Goal: Obtain resource: Obtain resource

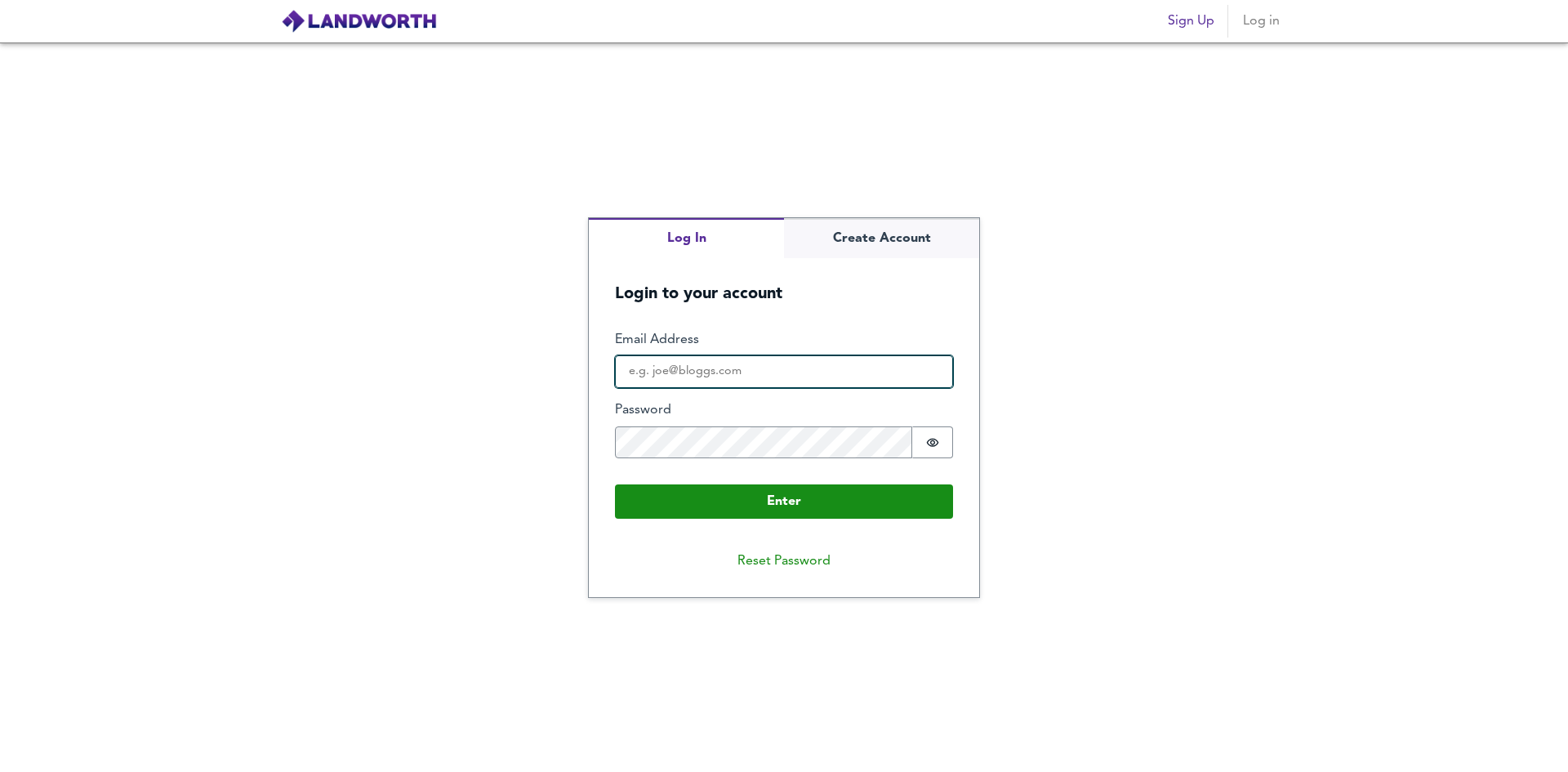
click at [685, 373] on input "Email Address" at bounding box center [784, 371] width 338 height 32
click at [678, 377] on input "Email Address" at bounding box center [784, 371] width 338 height 32
type input "[EMAIL_ADDRESS][DOMAIN_NAME]"
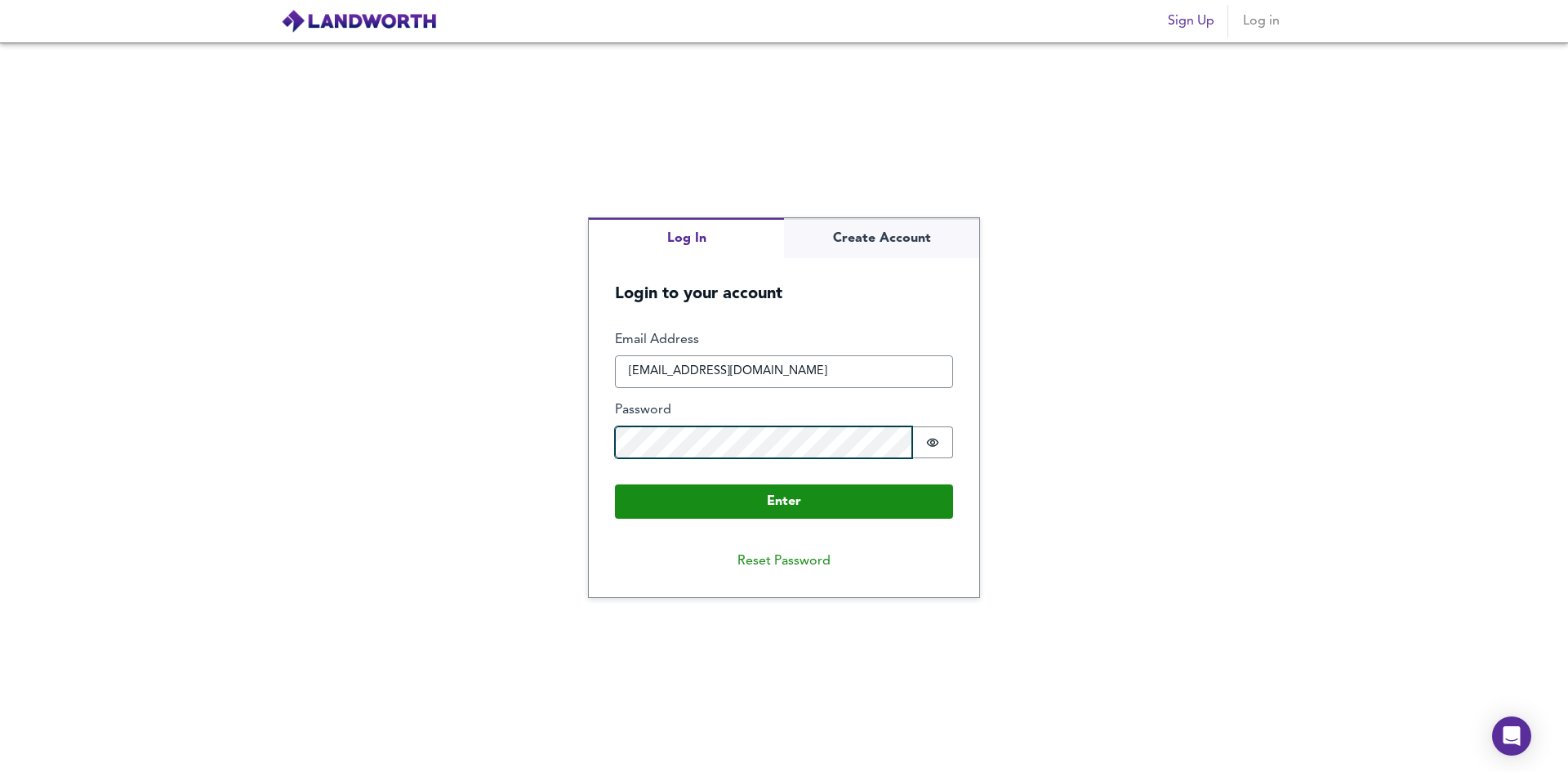
click at [616, 485] on button "Enter" at bounding box center [784, 501] width 338 height 34
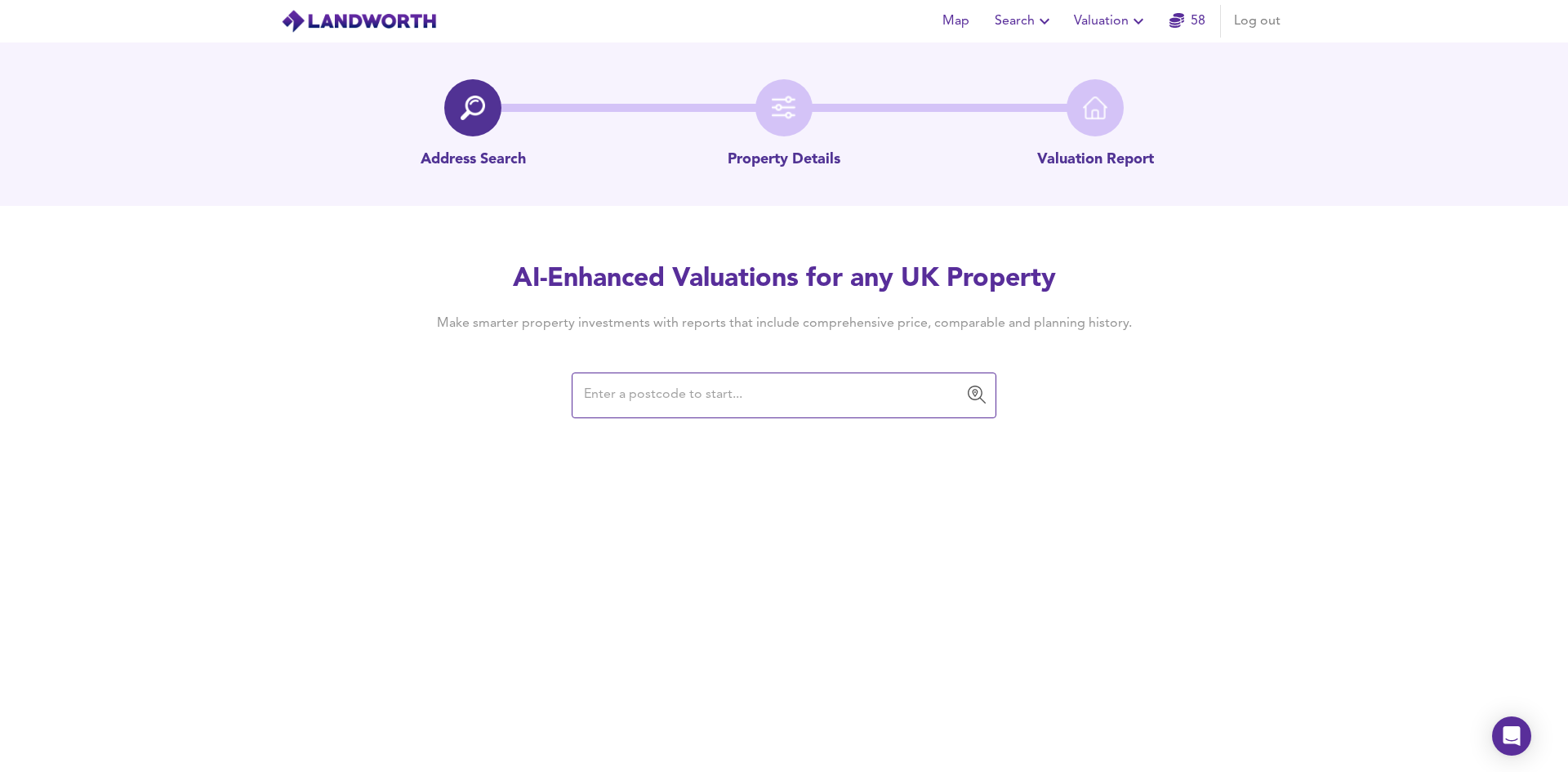
click at [1128, 27] on span "Valuation" at bounding box center [1111, 21] width 75 height 23
click at [1137, 83] on li "Valuation Report History" at bounding box center [1111, 89] width 196 height 30
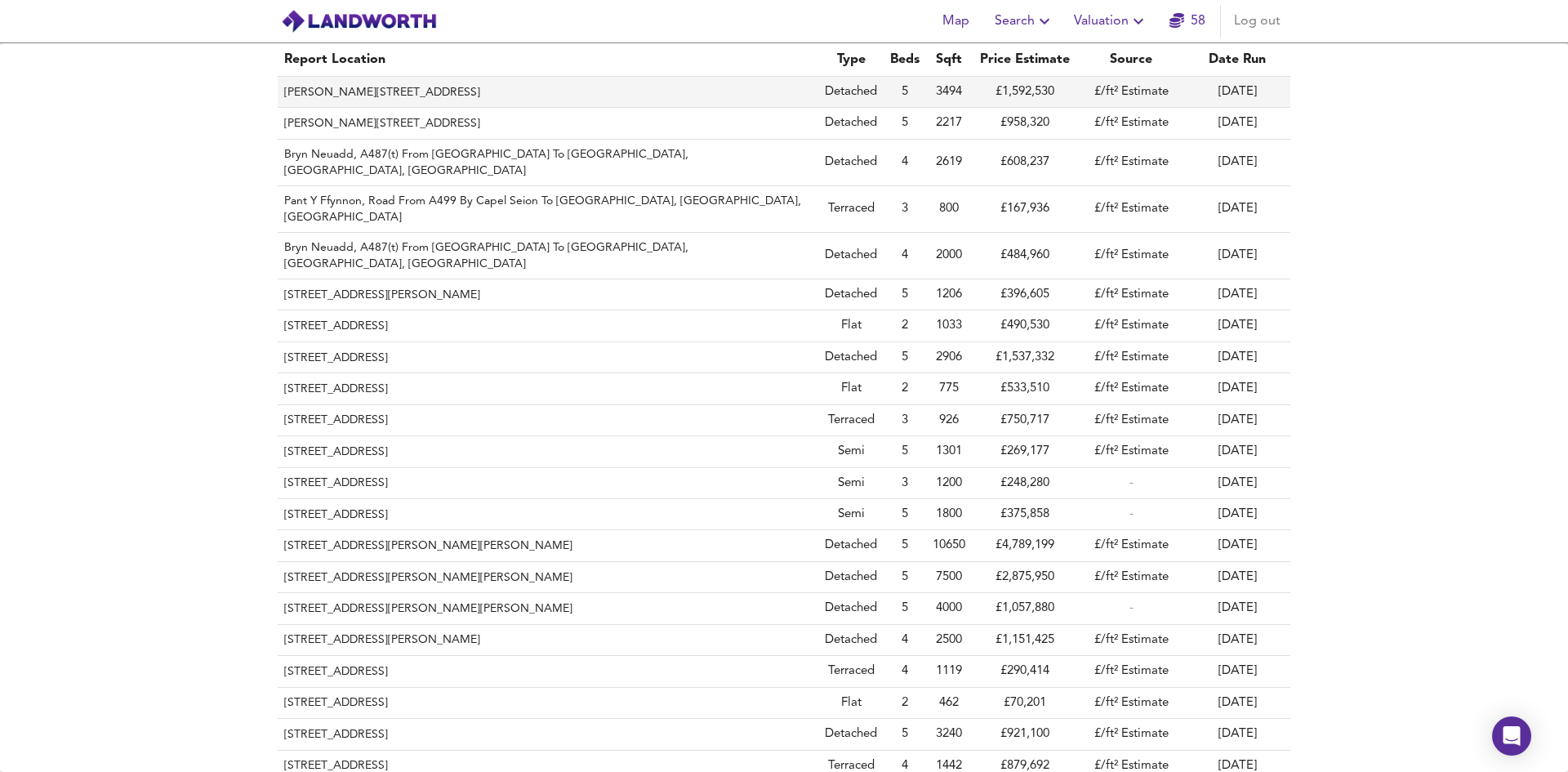
click at [582, 93] on th "[PERSON_NAME][STREET_ADDRESS]" at bounding box center [548, 92] width 541 height 31
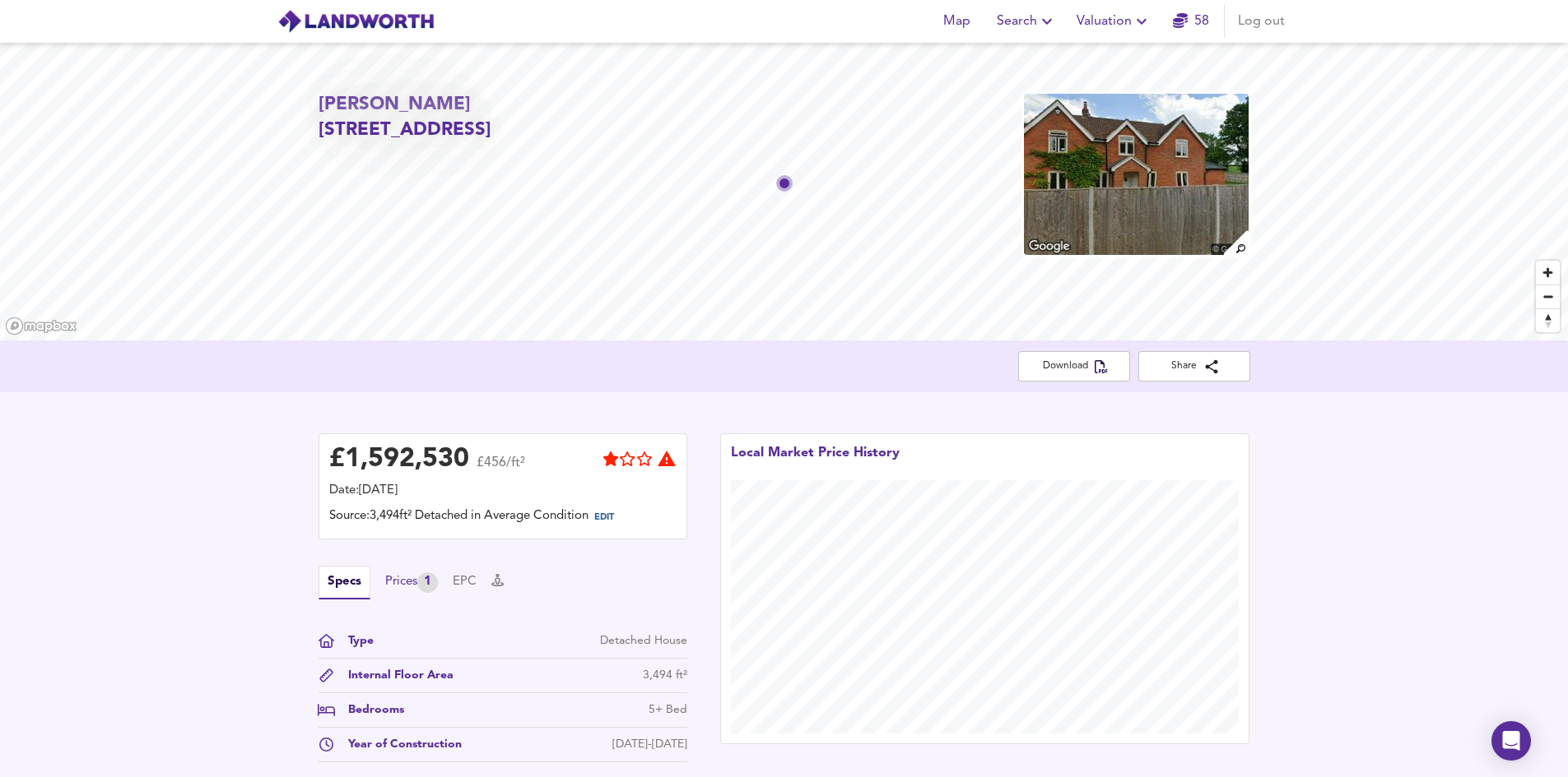
click at [402, 586] on div "Prices 1" at bounding box center [411, 583] width 53 height 20
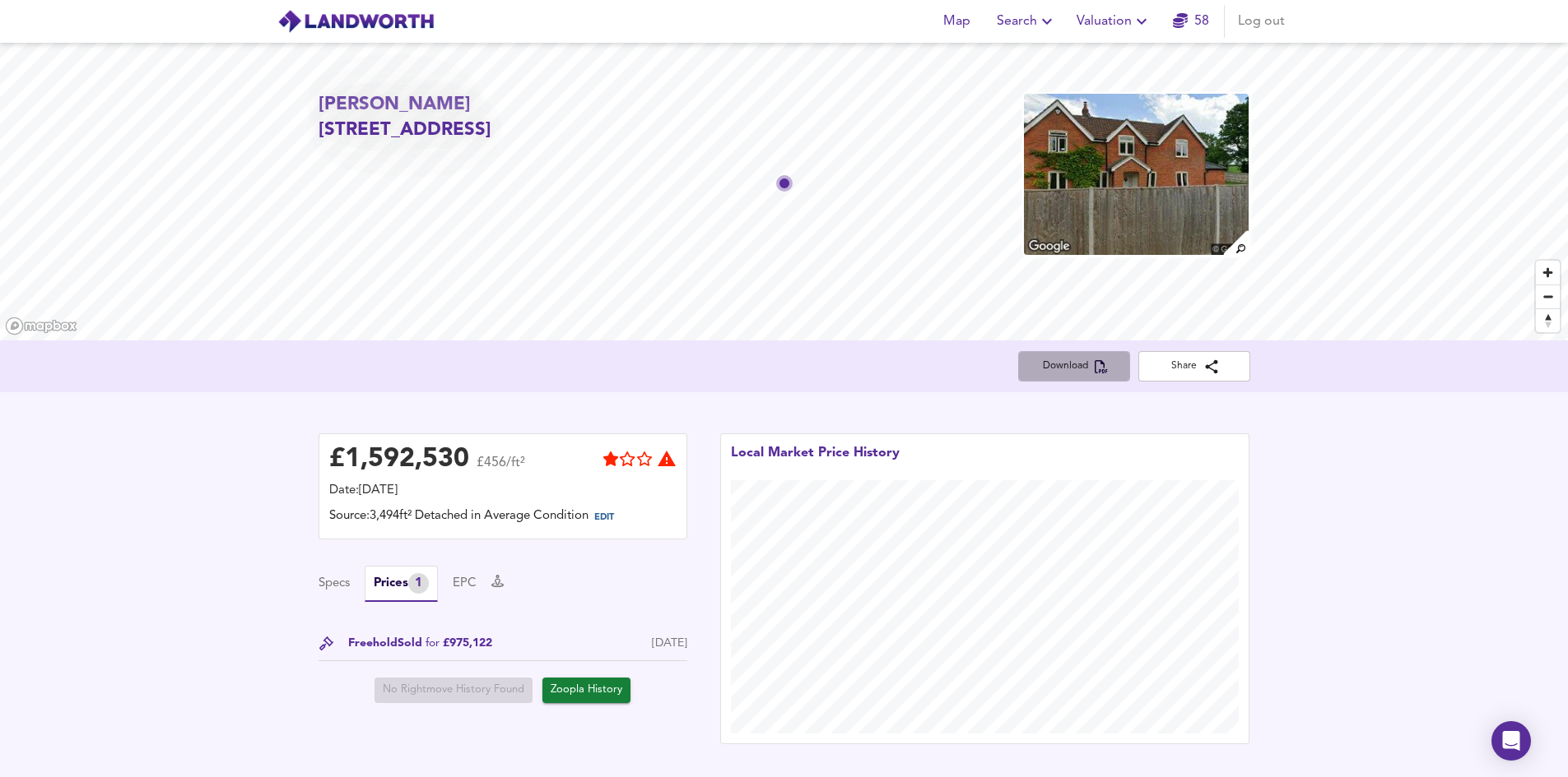
click at [1071, 368] on span "Download" at bounding box center [1074, 366] width 86 height 18
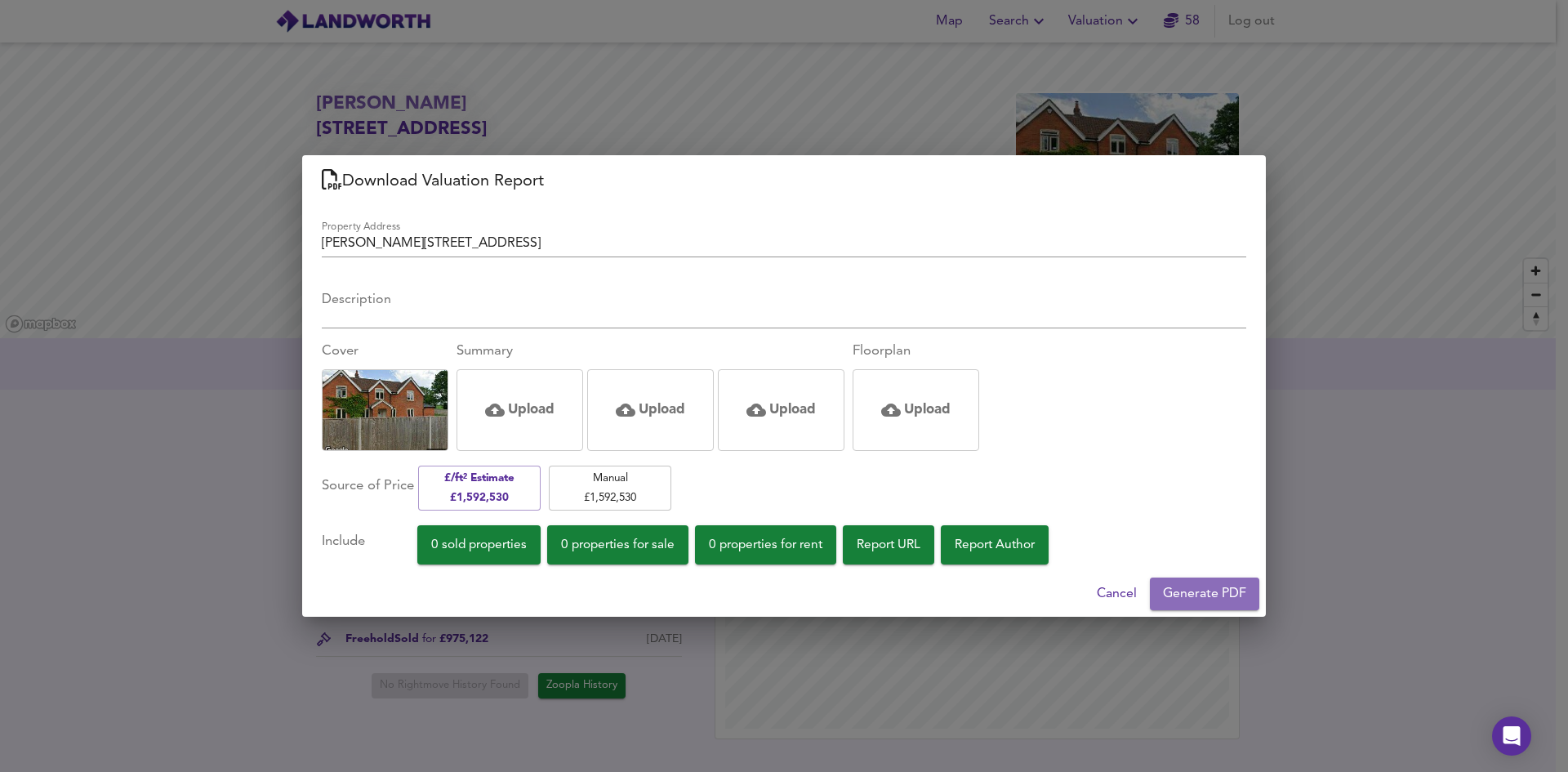
click at [1179, 597] on span "Generate PDF" at bounding box center [1204, 594] width 83 height 23
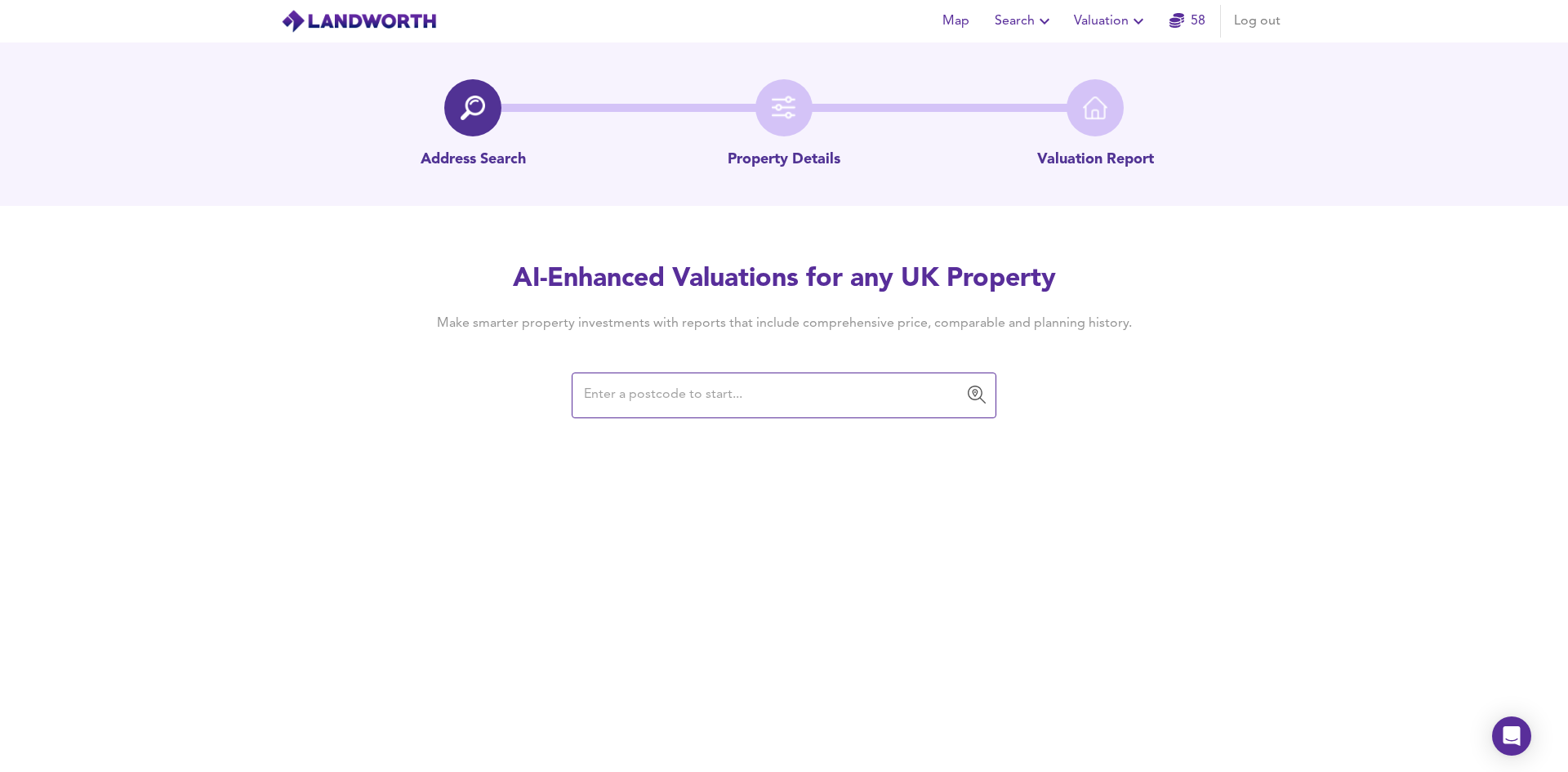
click at [1123, 25] on span "Valuation" at bounding box center [1111, 21] width 75 height 23
click at [1111, 87] on li "Valuation Report History" at bounding box center [1111, 89] width 196 height 30
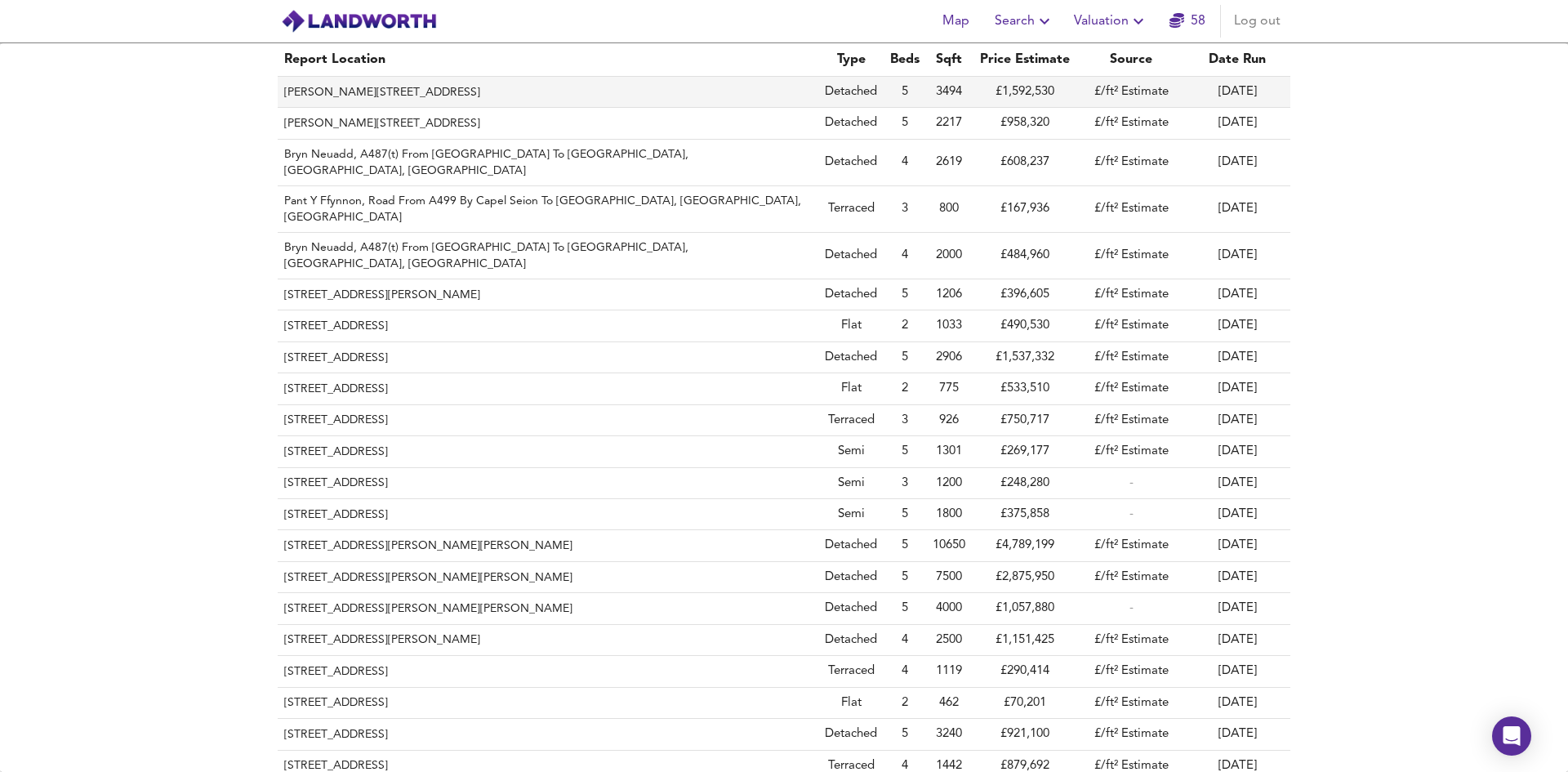
click at [530, 93] on th "[PERSON_NAME][STREET_ADDRESS]" at bounding box center [548, 92] width 541 height 31
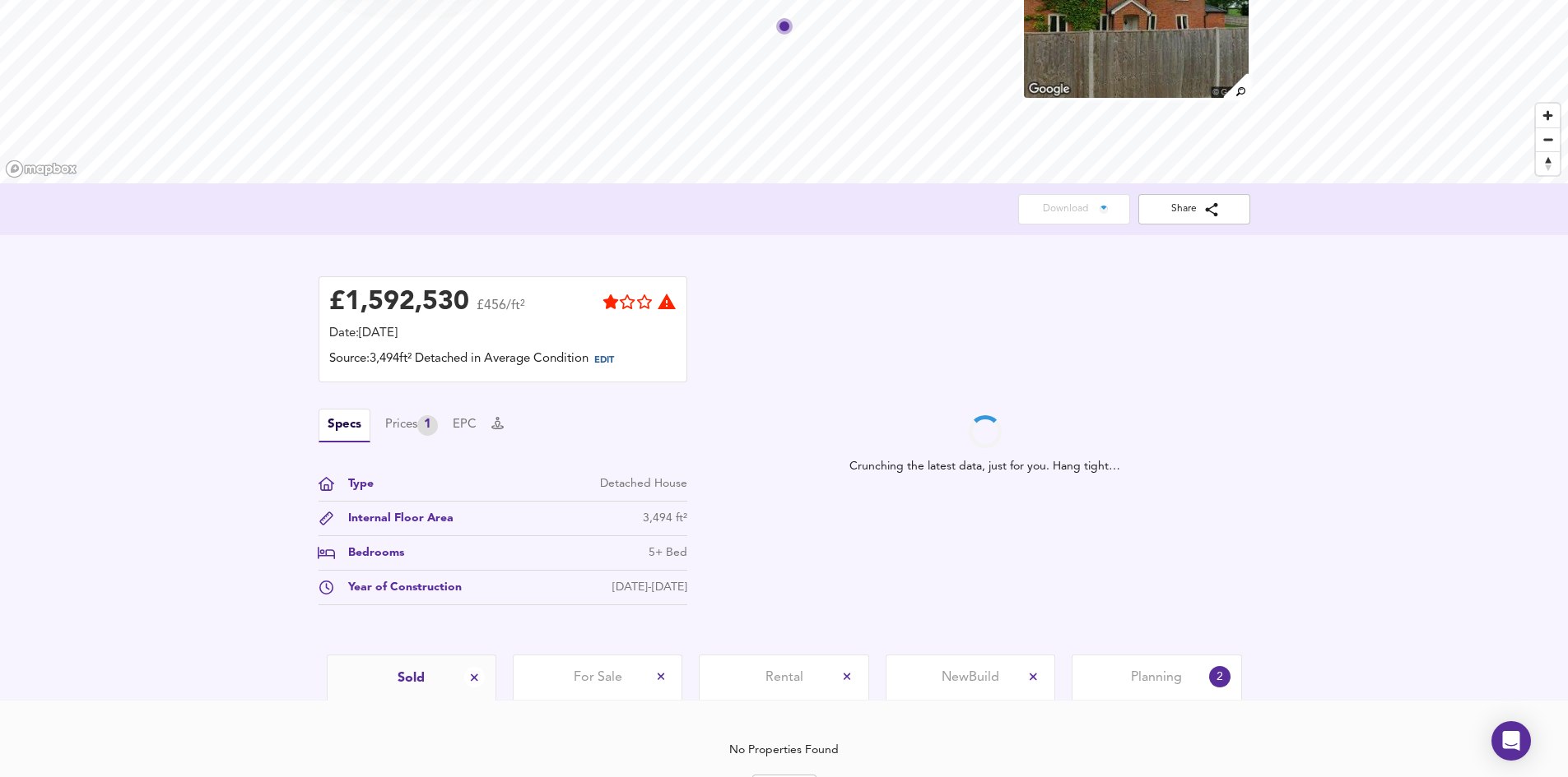
scroll to position [245, 0]
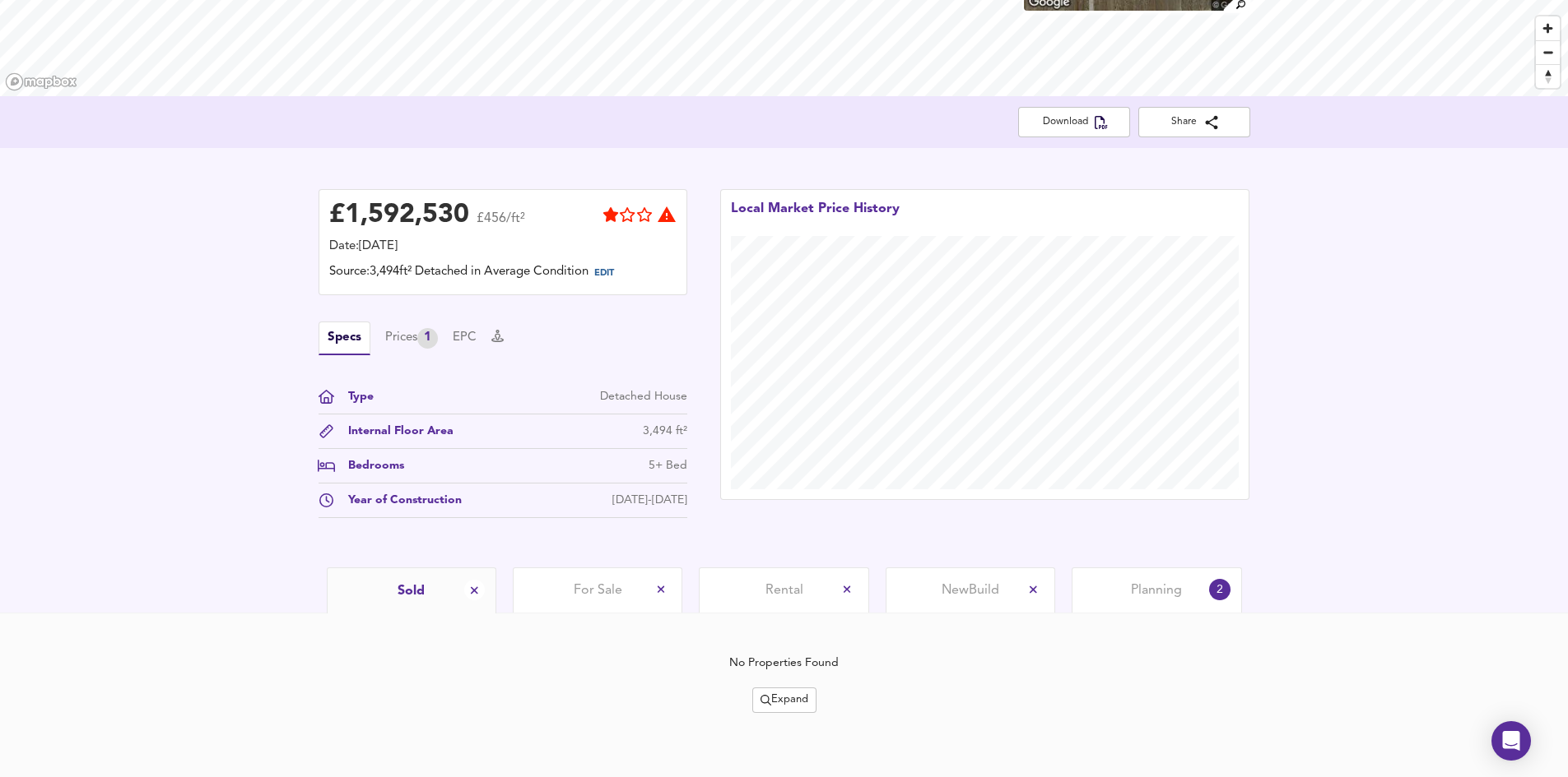
click at [1138, 598] on span "Planning" at bounding box center [1156, 590] width 51 height 18
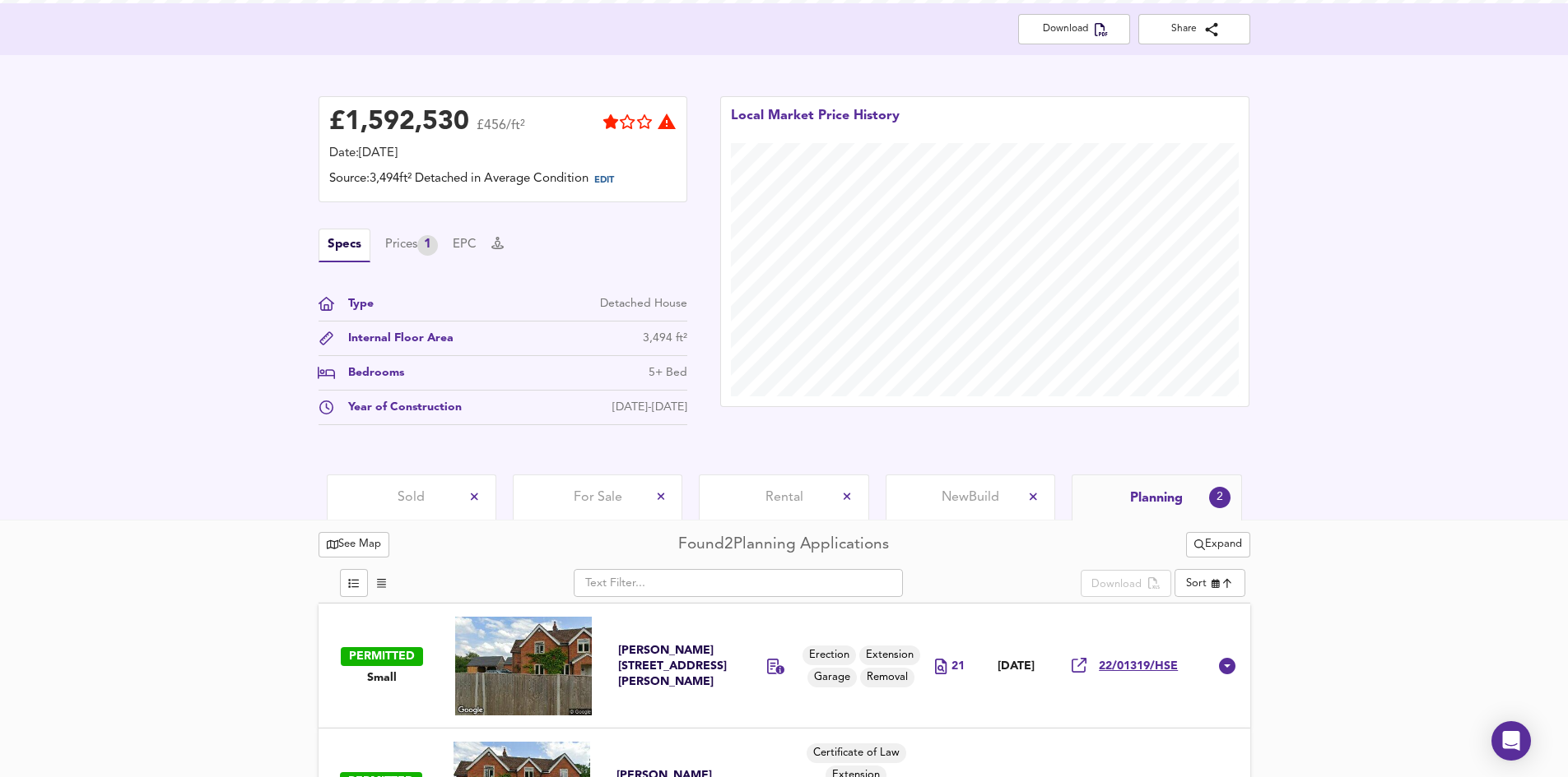
scroll to position [423, 0]
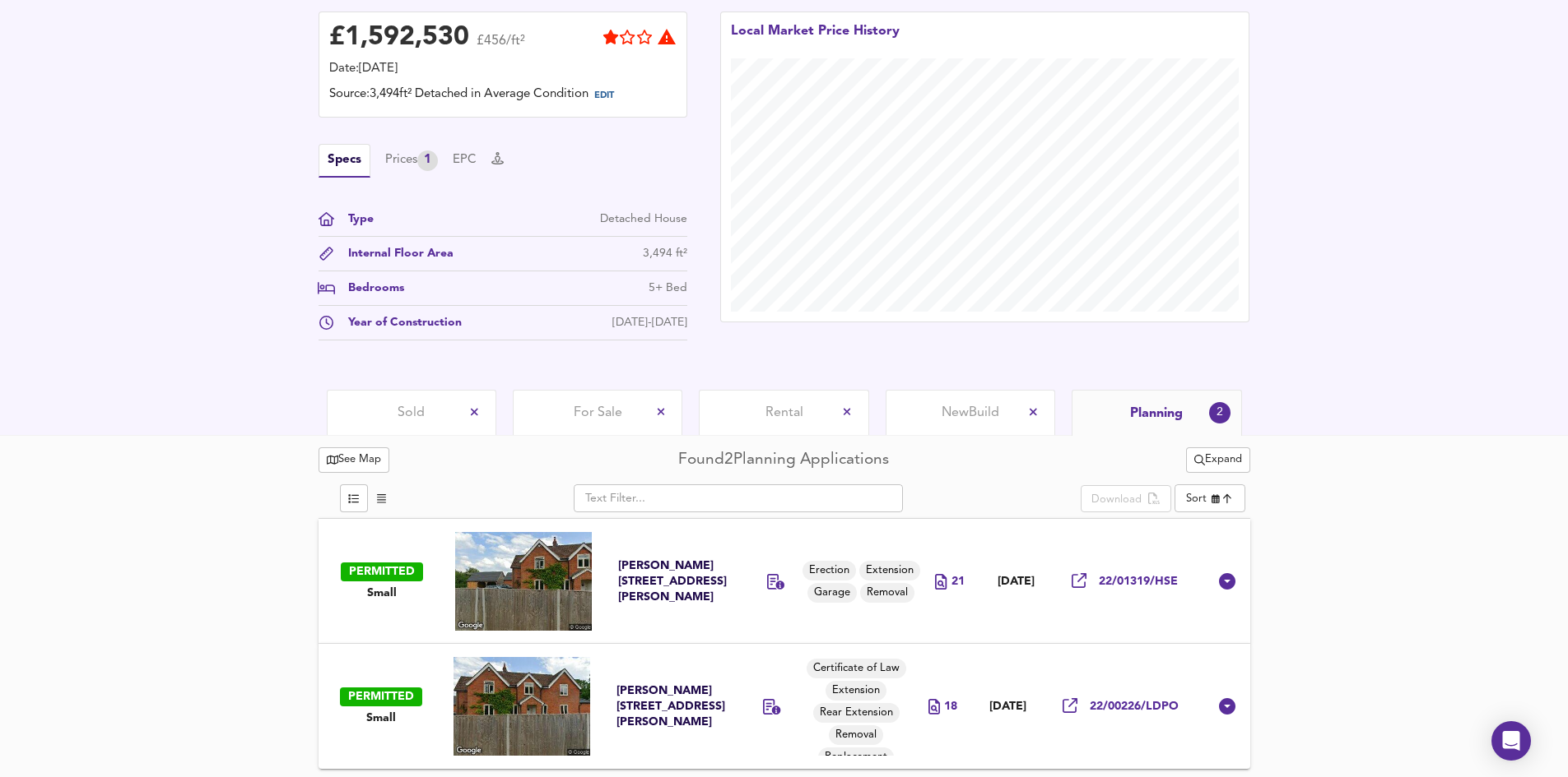
drag, startPoint x: 906, startPoint y: 690, endPoint x: 901, endPoint y: 723, distance: 33.4
click at [903, 723] on tr "PERMITTED Small Ashe Warren Cottage Nutley Bottom Lane Overton Hampshire RG25 3…" at bounding box center [764, 706] width 885 height 125
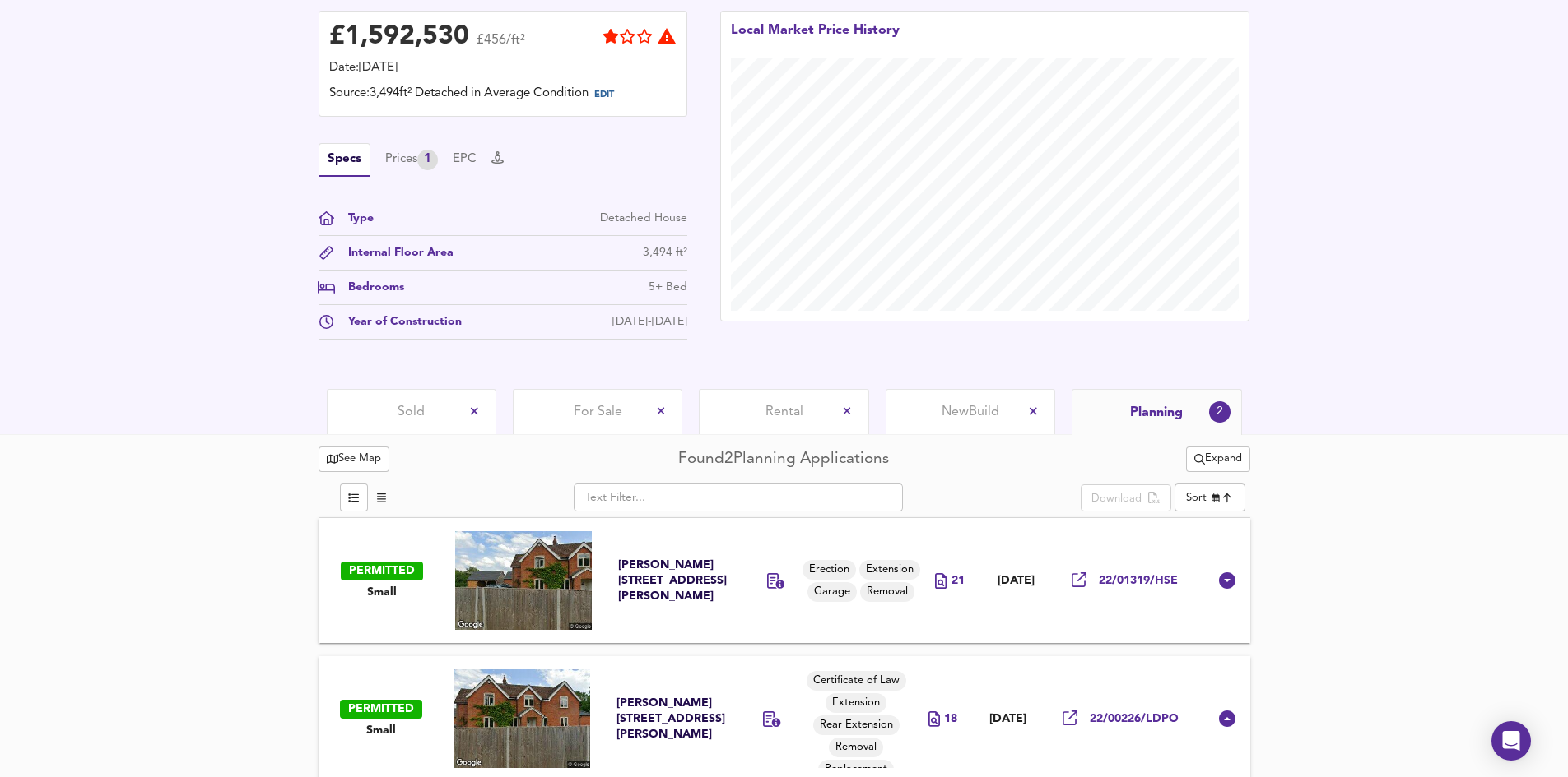
click at [645, 705] on div "Ashe Warren Cottage Nutley Bottom Lane Overton Hampshire RG25 3AP" at bounding box center [671, 719] width 109 height 46
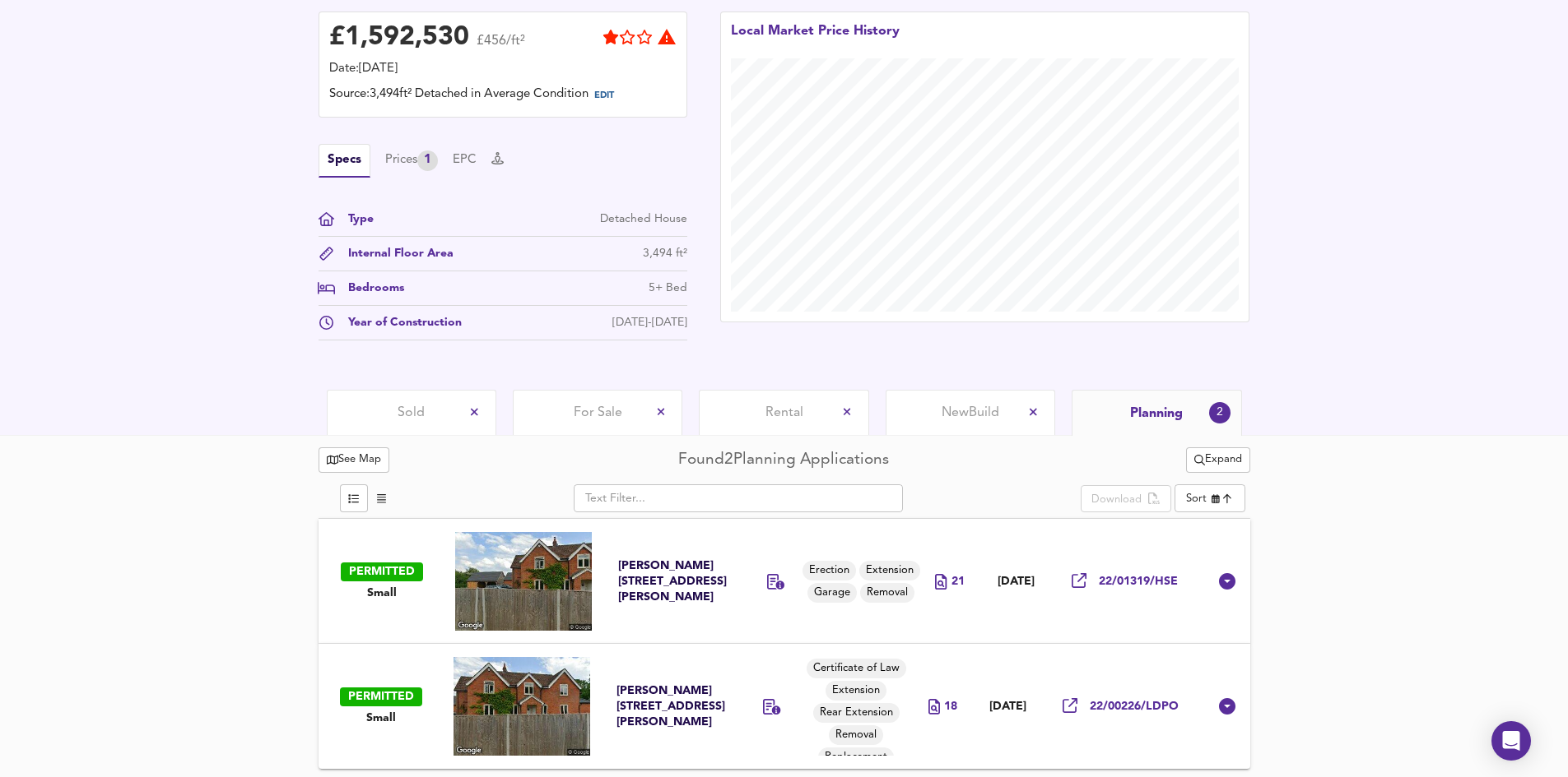
click at [628, 684] on div "Ashe Warren Cottage Nutley Bottom Lane Overton Hampshire RG25 3AP" at bounding box center [671, 707] width 109 height 46
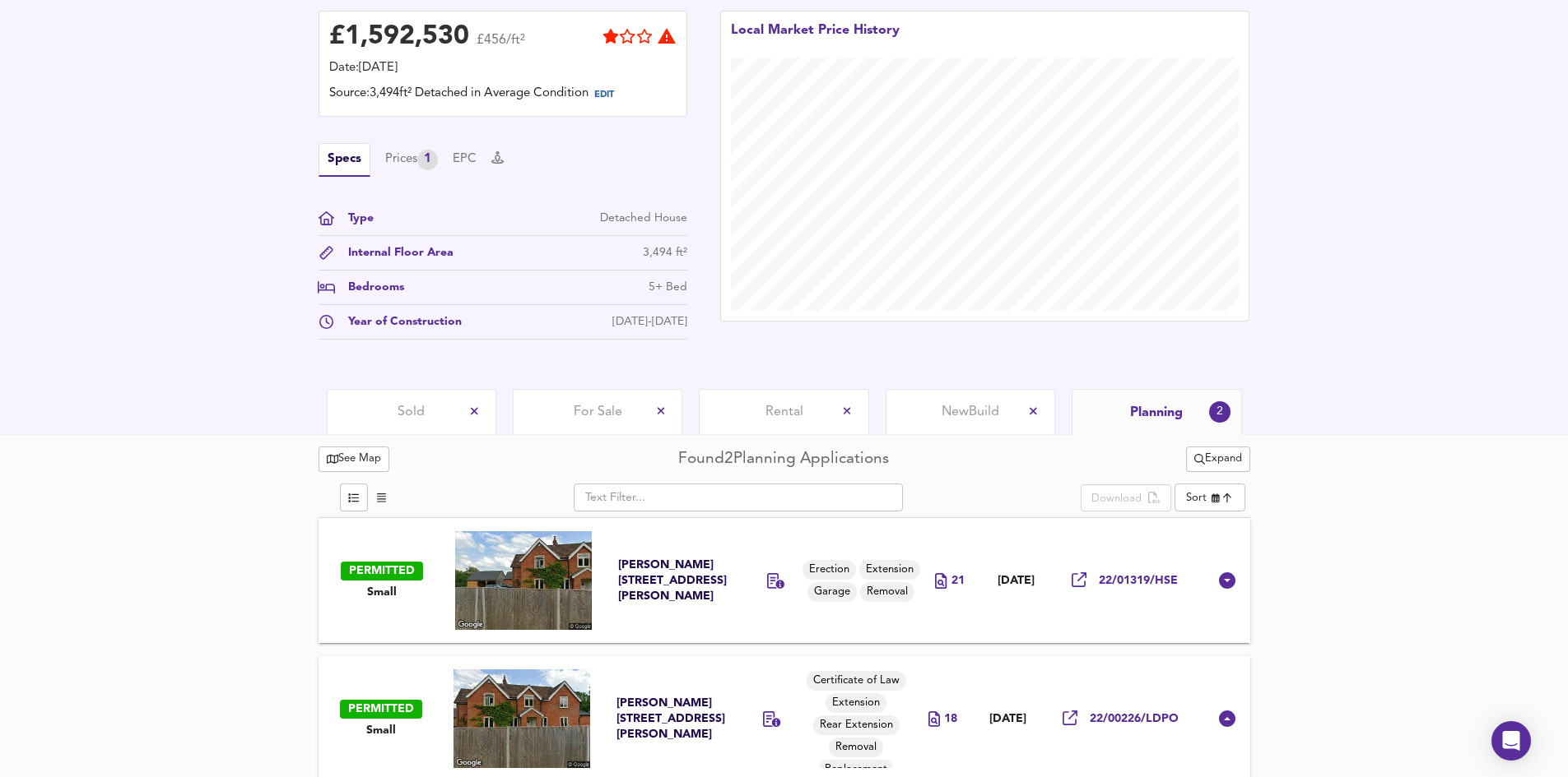
click at [622, 696] on div "Ashe Warren Cottage Nutley Bottom Lane Overton Hampshire RG25 3AP" at bounding box center [671, 719] width 109 height 46
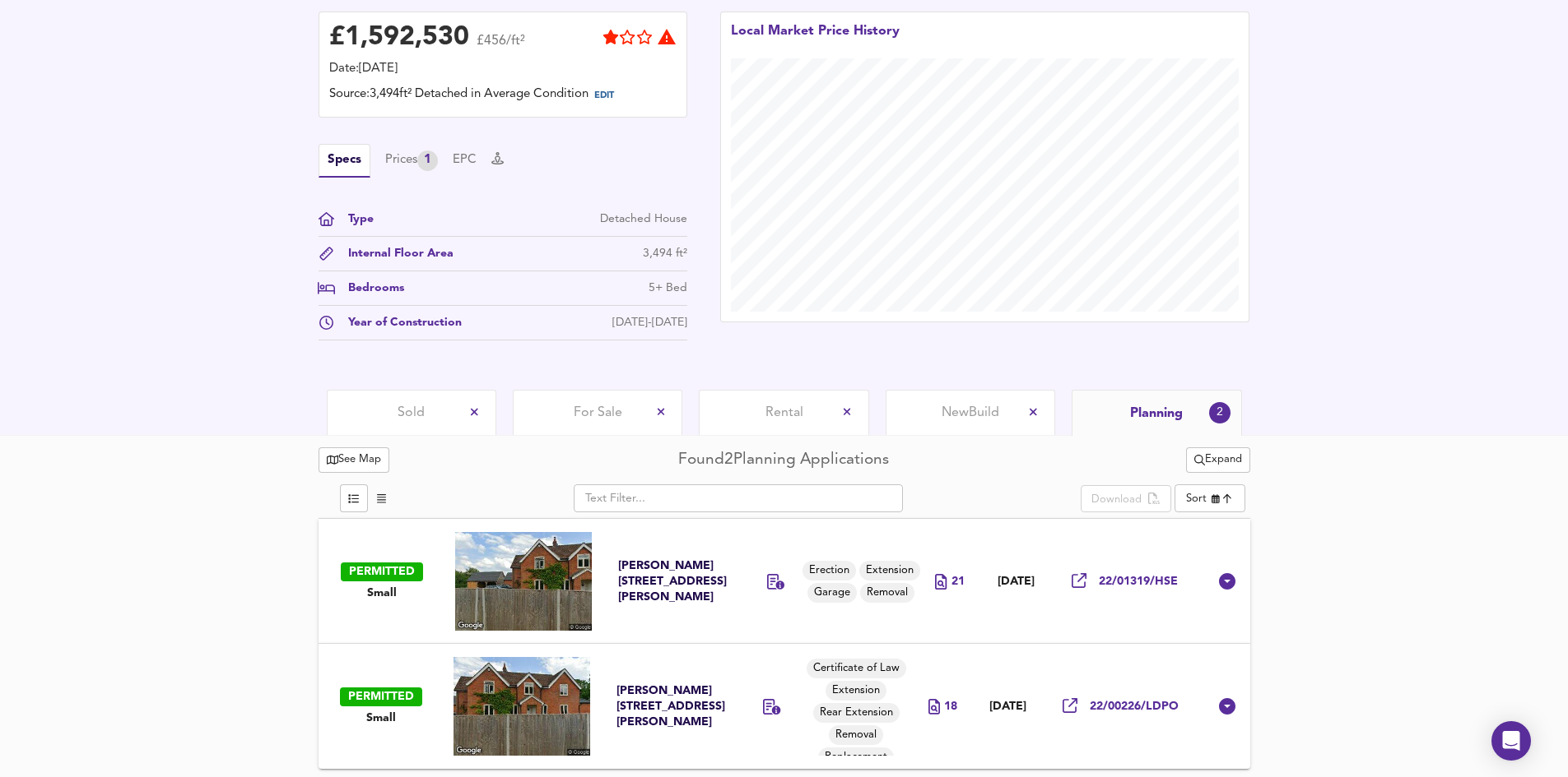
click at [620, 684] on div "Ashe Warren Cottage Nutley Bottom Lane Overton Hampshire RG25 3AP" at bounding box center [671, 707] width 109 height 46
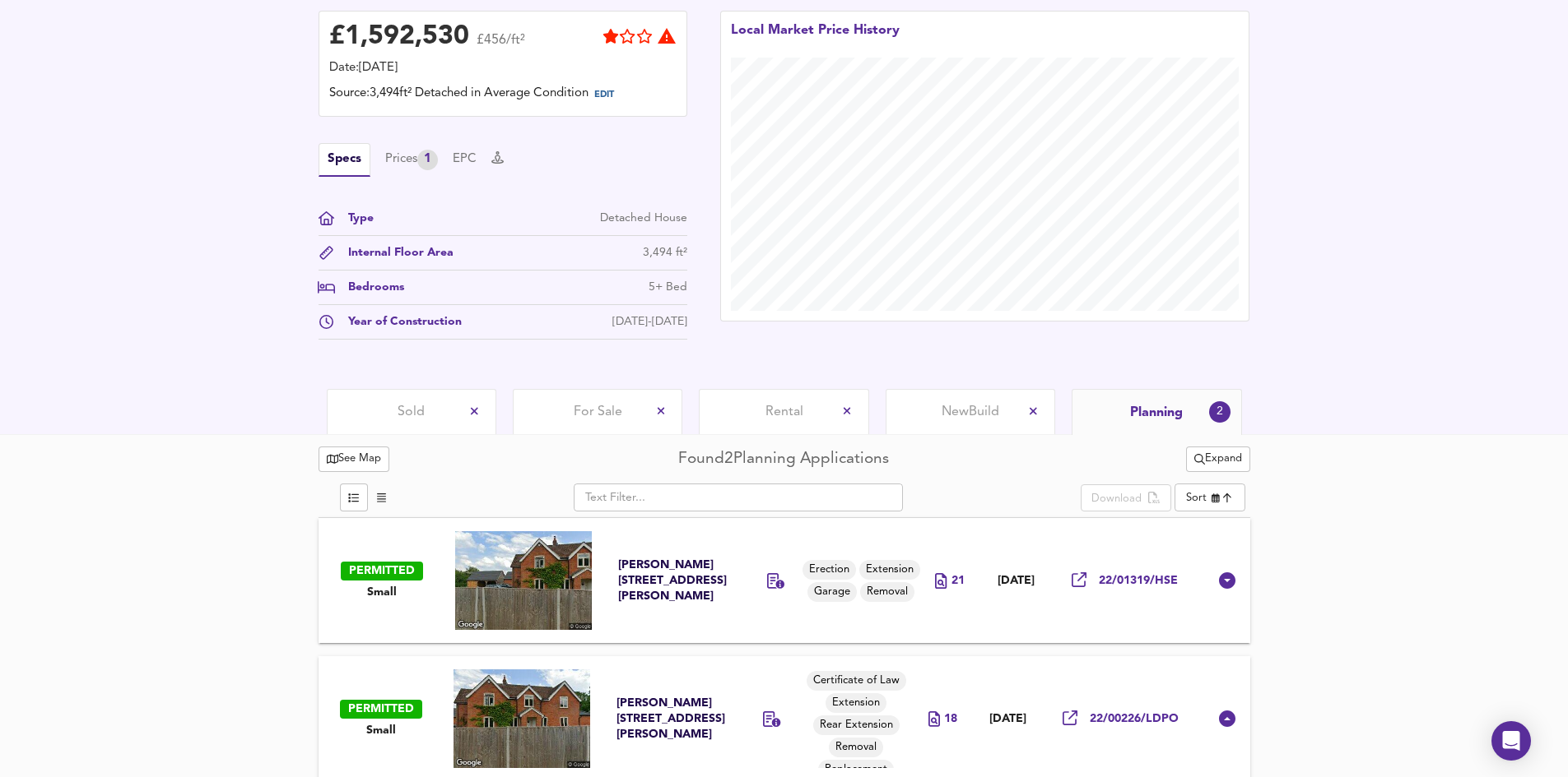
click at [620, 696] on div "Ashe Warren Cottage Nutley Bottom Lane Overton Hampshire RG25 3AP" at bounding box center [671, 719] width 109 height 46
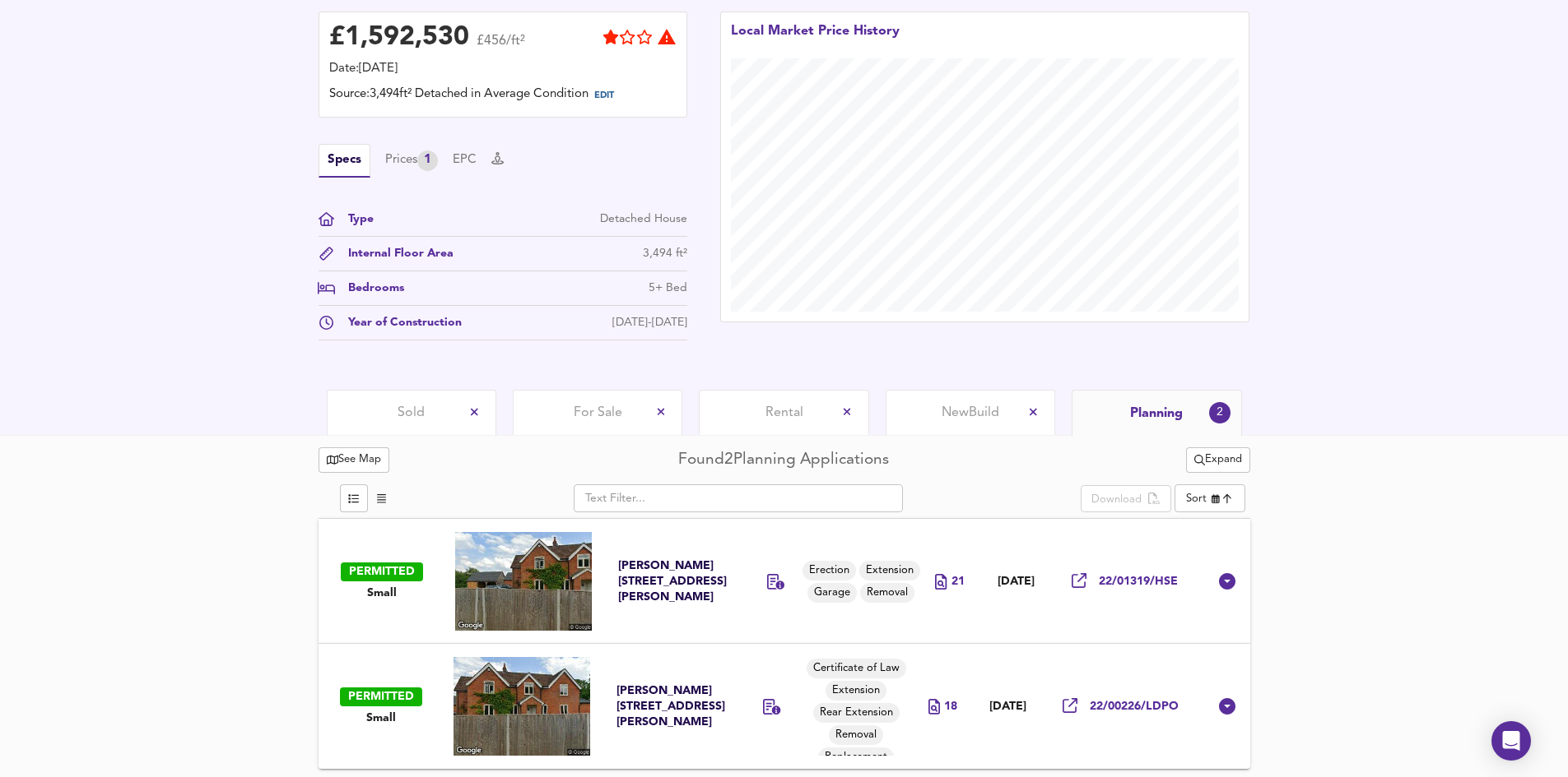
click at [620, 684] on div "Ashe Warren Cottage Nutley Bottom Lane Overton Hampshire RG25 3AP" at bounding box center [671, 707] width 109 height 46
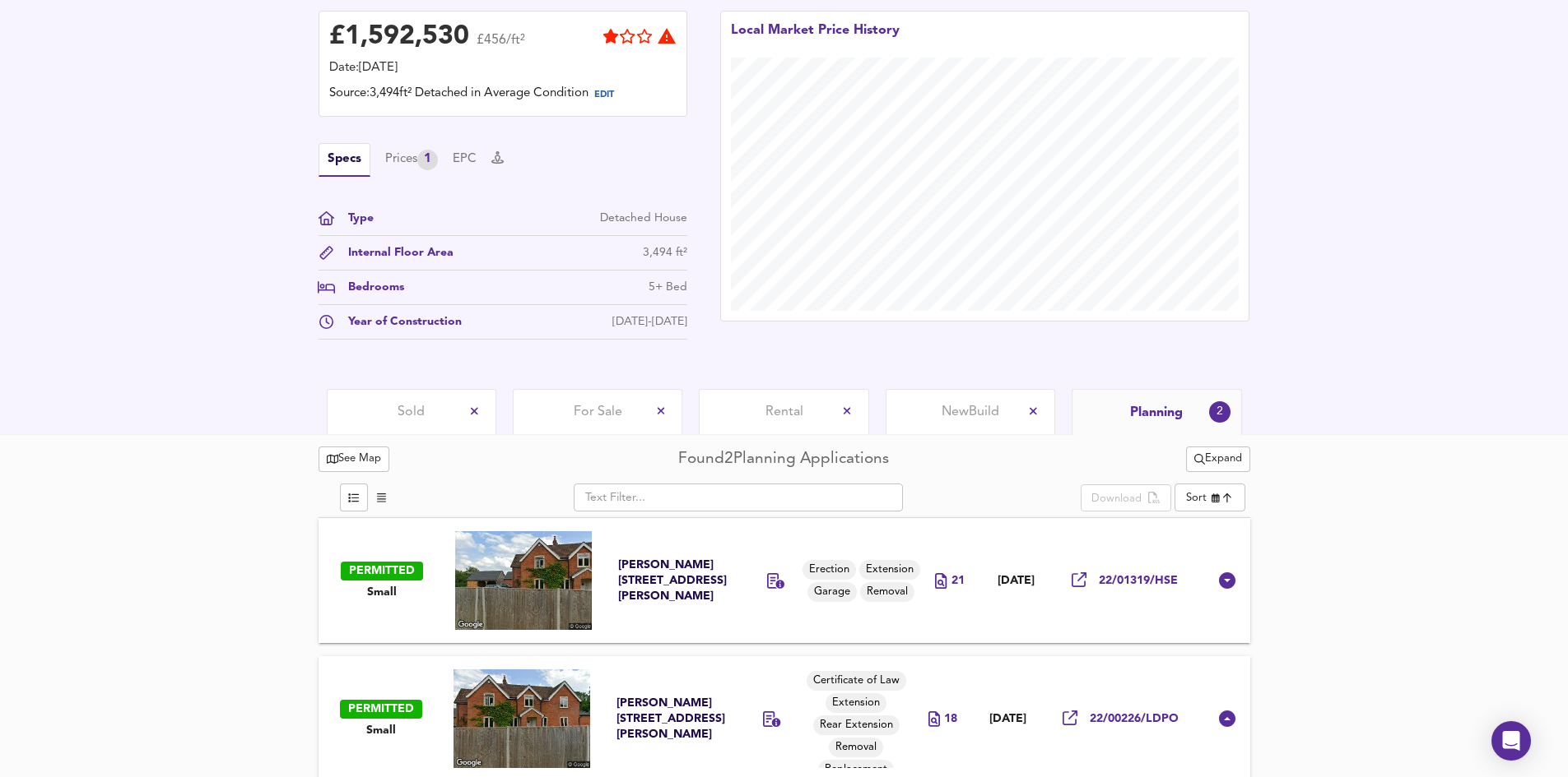
click at [1123, 728] on div "22/00226/LDPO" at bounding box center [1124, 718] width 139 height 25
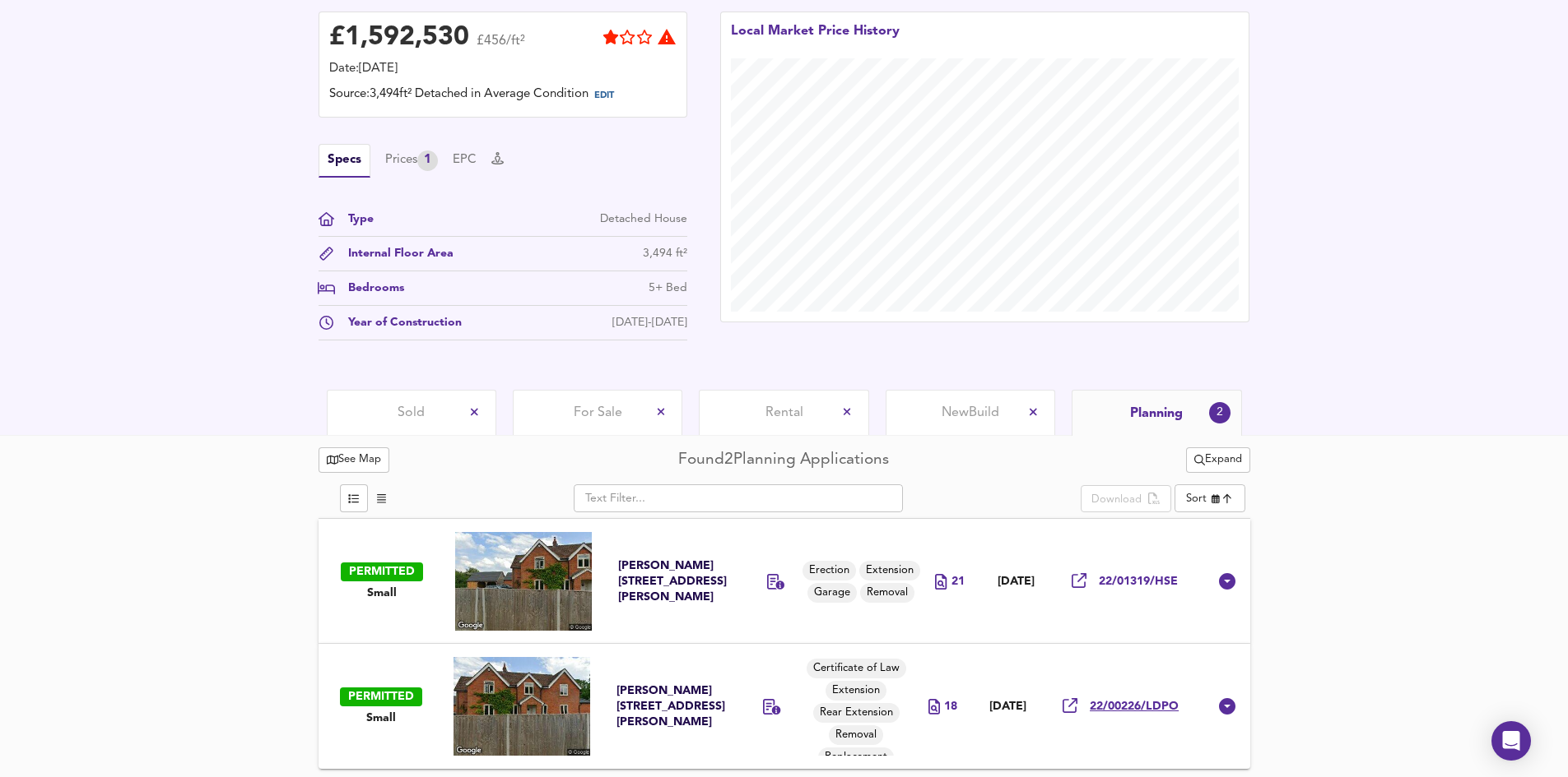
click at [1123, 710] on span "22/00226/LDPO" at bounding box center [1135, 706] width 89 height 16
